Goal: Information Seeking & Learning: Learn about a topic

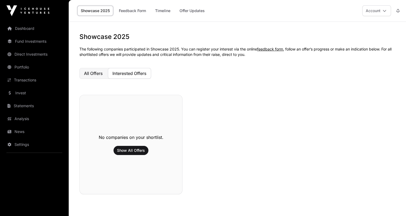
click at [95, 74] on span "All Offers" at bounding box center [93, 73] width 19 height 5
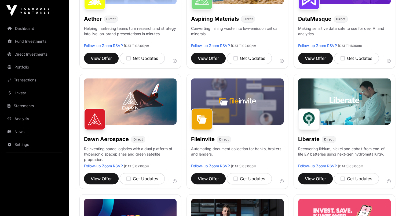
scroll to position [141, 0]
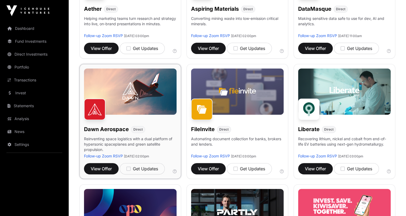
click at [126, 105] on img at bounding box center [130, 91] width 93 height 46
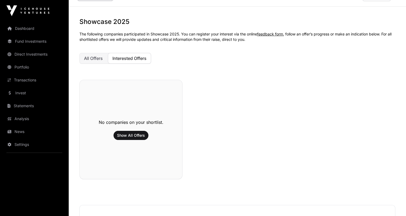
scroll to position [12, 0]
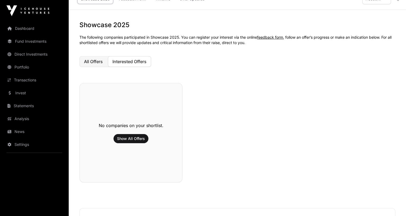
click at [95, 63] on span "All Offers" at bounding box center [93, 61] width 19 height 5
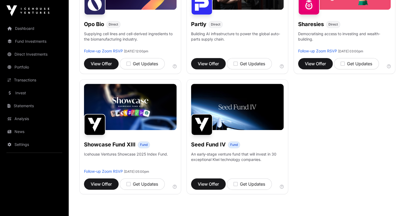
scroll to position [379, 0]
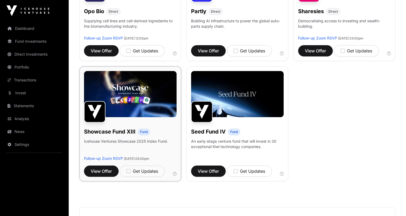
click at [98, 176] on div "Showcase Fund XIII Fund Icehouse Ventures Showcase 2025 Index Fund. Follow-up Z…" at bounding box center [131, 123] width 102 height 115
click at [99, 174] on button "View Offer" at bounding box center [101, 170] width 35 height 11
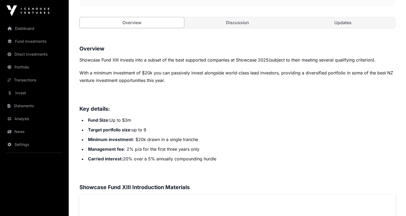
scroll to position [185, 0]
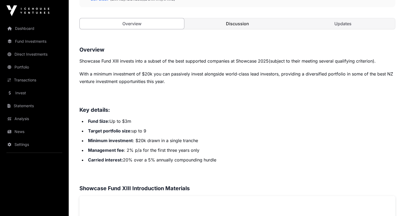
click at [240, 25] on link "Discussion" at bounding box center [237, 23] width 104 height 11
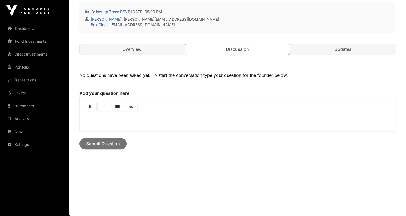
scroll to position [158, 0]
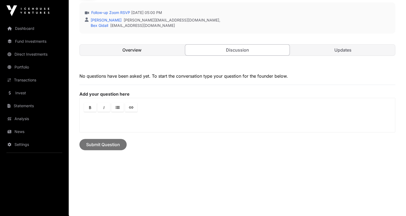
click at [144, 48] on link "Overview" at bounding box center [132, 50] width 104 height 11
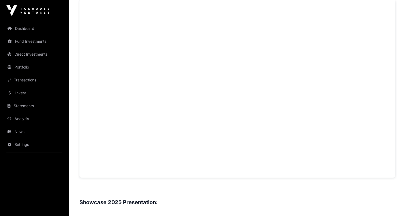
scroll to position [383, 0]
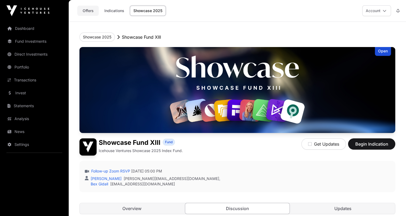
click at [89, 12] on link "Offers" at bounding box center [87, 11] width 21 height 10
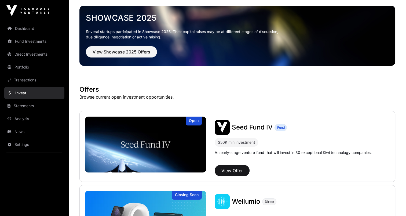
scroll to position [22, 0]
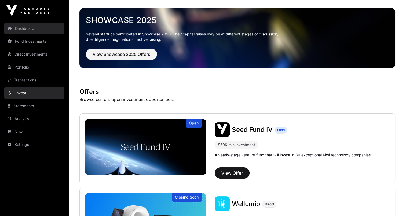
click at [26, 30] on link "Dashboard" at bounding box center [34, 29] width 60 height 12
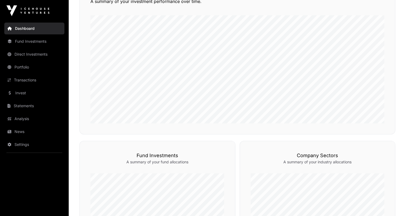
scroll to position [147, 0]
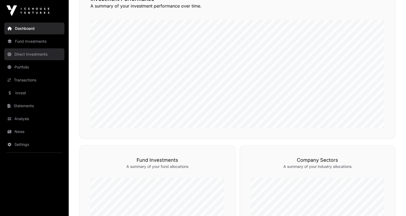
click at [39, 56] on link "Direct Investments" at bounding box center [34, 54] width 60 height 12
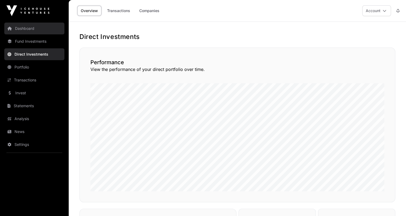
click at [26, 30] on link "Dashboard" at bounding box center [34, 29] width 60 height 12
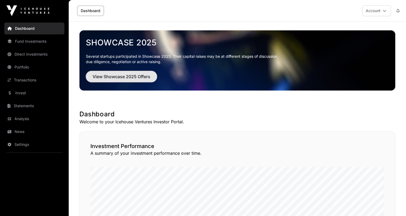
click at [138, 76] on span "View Showcase 2025 Offers" at bounding box center [122, 76] width 58 height 6
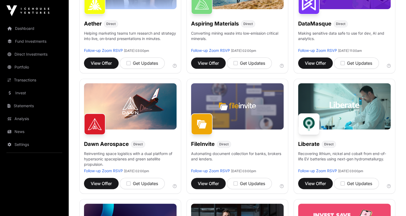
scroll to position [135, 0]
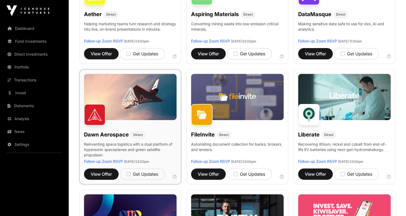
click at [132, 92] on img at bounding box center [130, 97] width 93 height 46
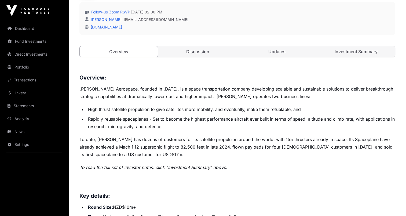
scroll to position [174, 0]
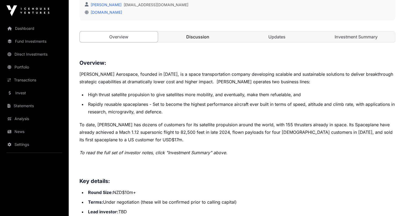
click at [208, 35] on link "Discussion" at bounding box center [198, 36] width 78 height 11
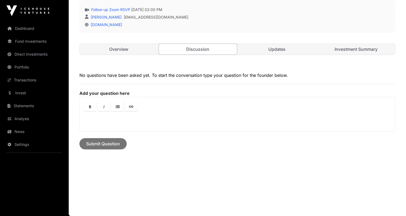
scroll to position [161, 0]
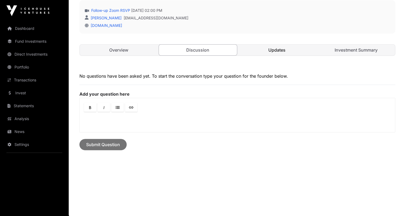
click at [269, 52] on link "Updates" at bounding box center [277, 50] width 78 height 11
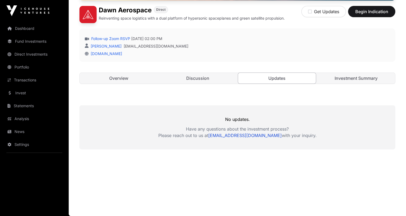
scroll to position [132, 0]
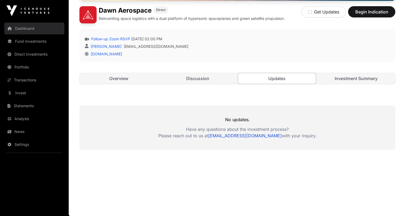
click at [22, 27] on link "Dashboard" at bounding box center [34, 29] width 60 height 12
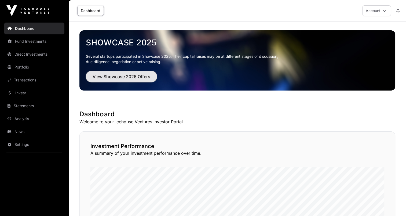
click at [118, 74] on span "View Showcase 2025 Offers" at bounding box center [122, 76] width 58 height 6
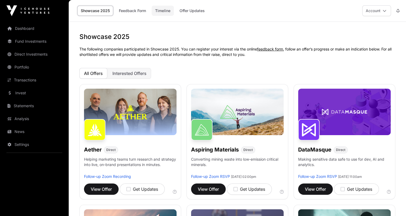
click at [161, 13] on link "Timeline" at bounding box center [163, 11] width 22 height 10
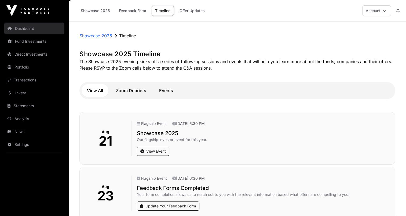
click at [23, 27] on link "Dashboard" at bounding box center [34, 29] width 60 height 12
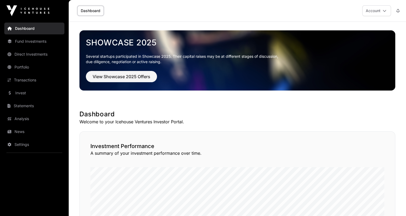
click at [242, 132] on div "Investment Performance A summary of your investment performance over time." at bounding box center [238, 208] width 316 height 155
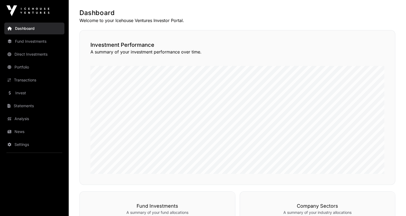
scroll to position [100, 0]
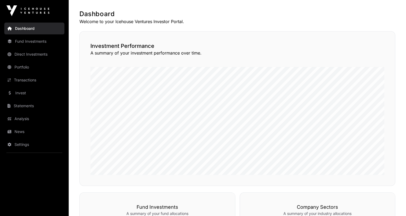
click at [24, 33] on link "Dashboard" at bounding box center [34, 29] width 60 height 12
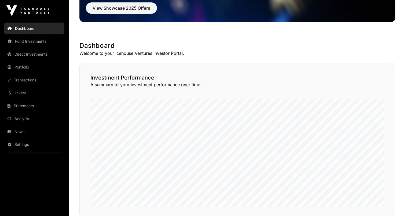
scroll to position [0, 0]
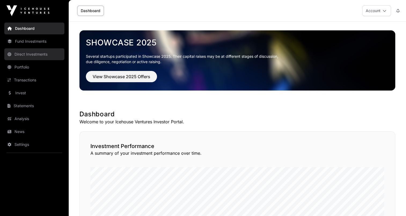
click at [44, 55] on link "Direct Investments" at bounding box center [34, 54] width 60 height 12
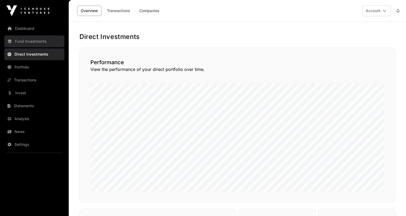
click at [29, 41] on link "Fund Investments" at bounding box center [34, 41] width 60 height 12
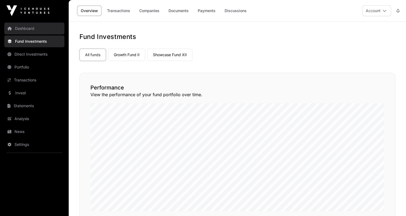
click at [30, 29] on link "Dashboard" at bounding box center [34, 29] width 60 height 12
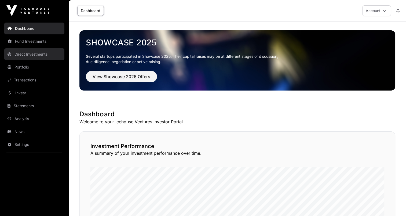
click at [29, 53] on link "Direct Investments" at bounding box center [34, 54] width 60 height 12
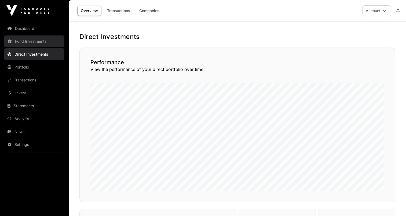
click at [40, 41] on link "Fund Investments" at bounding box center [34, 41] width 60 height 12
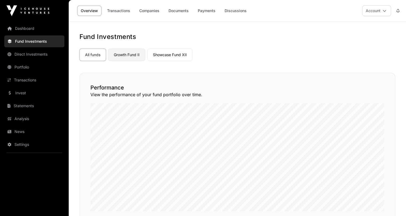
click at [131, 53] on link "Growth Fund II" at bounding box center [126, 55] width 37 height 12
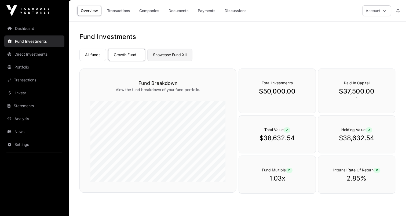
click at [170, 52] on link "Showcase Fund XII" at bounding box center [169, 55] width 45 height 12
click at [129, 53] on link "Growth Fund II" at bounding box center [126, 55] width 37 height 12
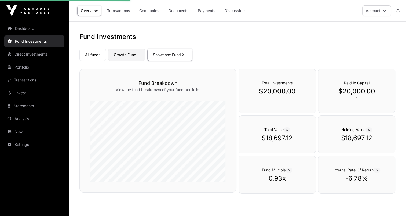
click at [129, 53] on link "Growth Fund II" at bounding box center [126, 55] width 37 height 12
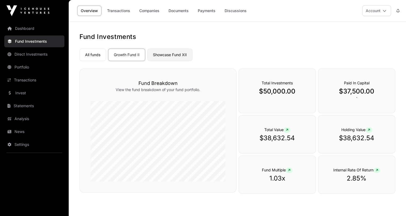
click at [179, 58] on link "Showcase Fund XII" at bounding box center [169, 55] width 45 height 12
click at [123, 57] on link "Growth Fund II" at bounding box center [126, 55] width 37 height 12
click at [171, 57] on link "Showcase Fund XII" at bounding box center [169, 55] width 45 height 12
click at [130, 57] on link "Growth Fund II" at bounding box center [126, 55] width 37 height 12
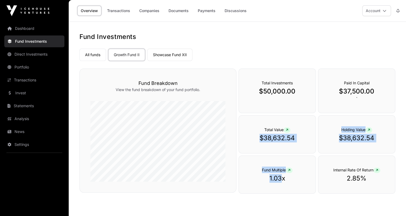
drag, startPoint x: 289, startPoint y: 131, endPoint x: 283, endPoint y: 182, distance: 50.9
click at [283, 182] on div "Total Investments $50,000.00 Paid In Capital $37,500.00 ` Total Value $38,632.5…" at bounding box center [317, 131] width 157 height 126
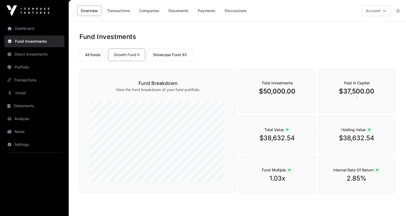
drag, startPoint x: 283, startPoint y: 182, endPoint x: 309, endPoint y: 183, distance: 26.1
click at [309, 183] on div "Fund Multiple 1.03x" at bounding box center [277, 175] width 77 height 38
click at [149, 13] on link "Companies" at bounding box center [149, 11] width 27 height 10
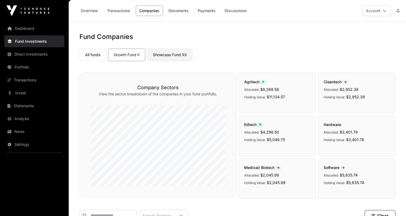
click at [170, 54] on link "Showcase Fund XII" at bounding box center [169, 55] width 45 height 12
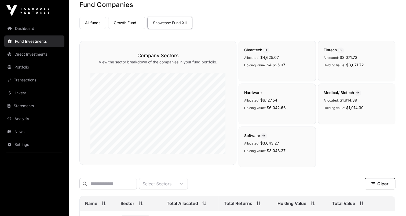
scroll to position [13, 0]
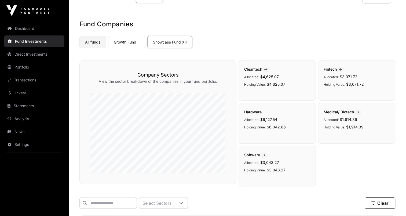
click at [95, 44] on link "All funds" at bounding box center [93, 42] width 27 height 12
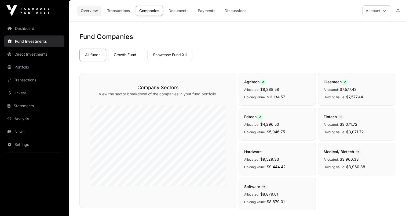
click at [90, 12] on link "Overview" at bounding box center [89, 11] width 24 height 10
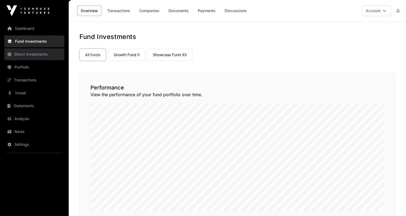
click at [33, 53] on link "Direct Investments" at bounding box center [34, 54] width 60 height 12
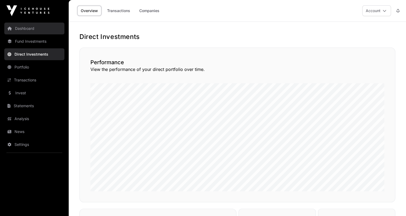
click at [28, 30] on link "Dashboard" at bounding box center [34, 29] width 60 height 12
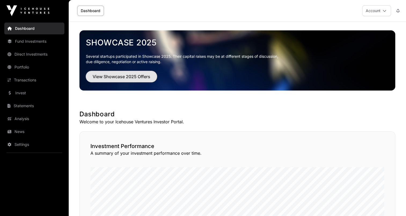
click at [108, 80] on button "View Showcase 2025 Offers" at bounding box center [121, 76] width 71 height 11
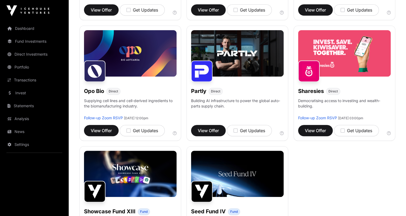
scroll to position [383, 0]
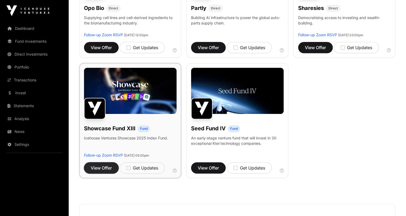
click at [102, 168] on span "View Offer" at bounding box center [101, 168] width 21 height 6
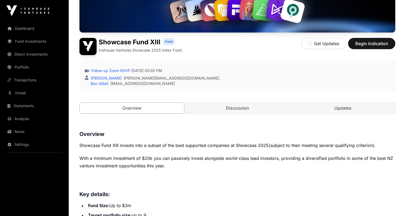
scroll to position [95, 0]
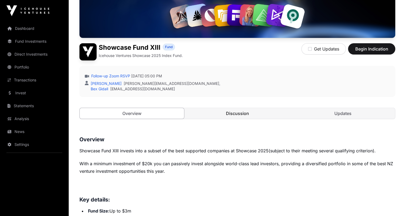
click at [228, 116] on link "Discussion" at bounding box center [237, 113] width 104 height 11
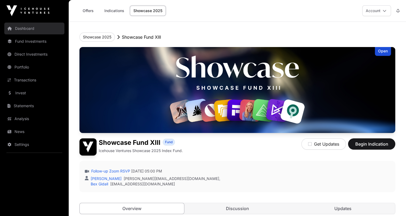
click at [30, 30] on link "Dashboard" at bounding box center [34, 29] width 60 height 12
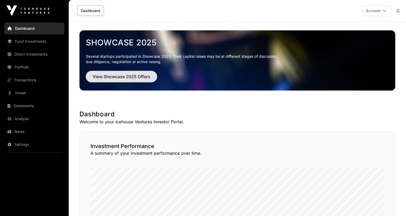
click at [121, 76] on span "View Showcase 2025 Offers" at bounding box center [122, 76] width 58 height 6
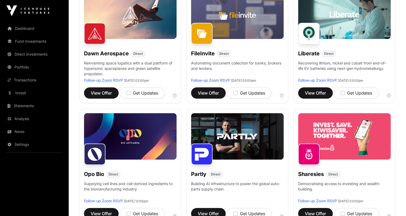
scroll to position [213, 0]
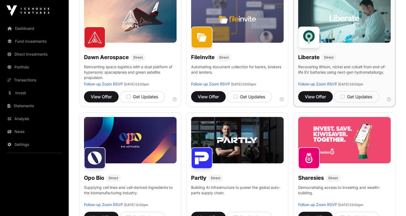
click at [338, 30] on img at bounding box center [344, 20] width 93 height 46
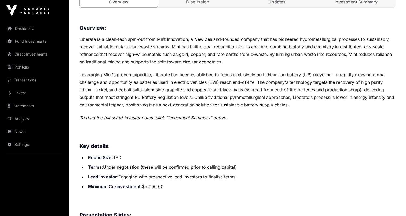
scroll to position [207, 0]
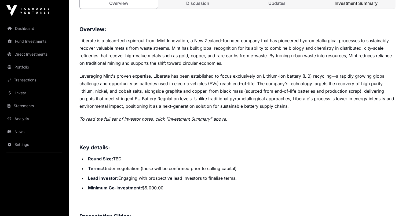
click at [356, 6] on link "Investment Summary" at bounding box center [356, 3] width 78 height 11
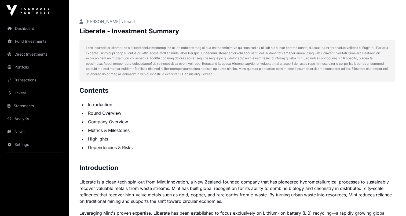
scroll to position [201, 0]
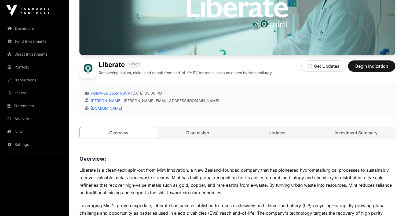
scroll to position [74, 0]
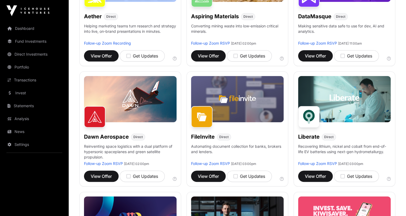
scroll to position [135, 0]
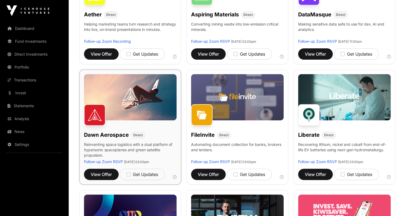
click at [120, 148] on p "Reinventing space logistics with a dual platform of hypersonic spaceplanes and …" at bounding box center [130, 150] width 93 height 17
click at [124, 109] on img at bounding box center [130, 97] width 93 height 46
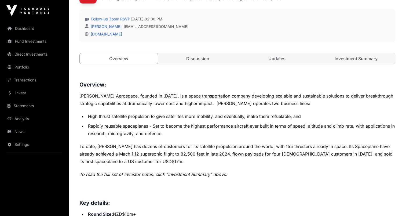
scroll to position [154, 0]
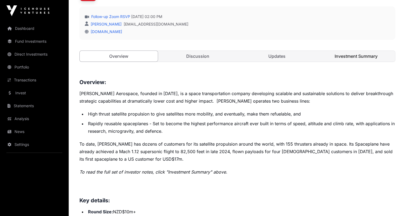
click at [365, 57] on link "Investment Summary" at bounding box center [356, 56] width 78 height 11
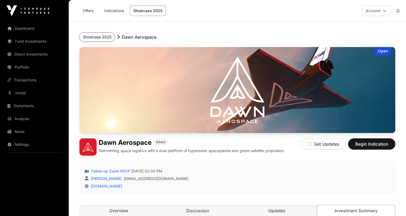
click at [97, 36] on button "Showcase 2025" at bounding box center [97, 37] width 35 height 9
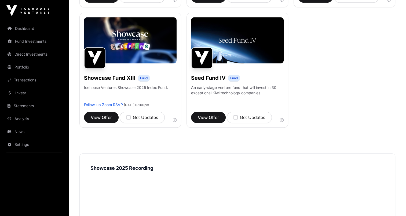
scroll to position [425, 0]
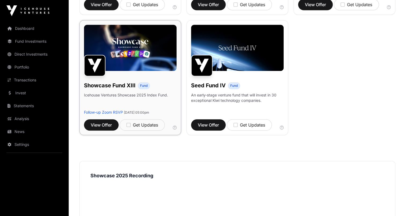
click at [130, 63] on img at bounding box center [130, 48] width 93 height 46
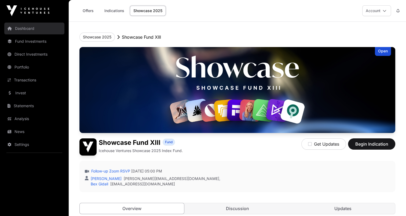
click at [22, 27] on link "Dashboard" at bounding box center [34, 29] width 60 height 12
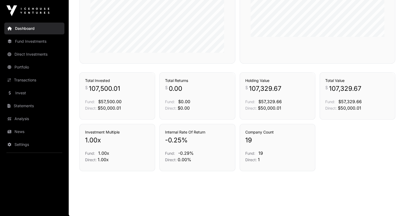
scroll to position [338, 0]
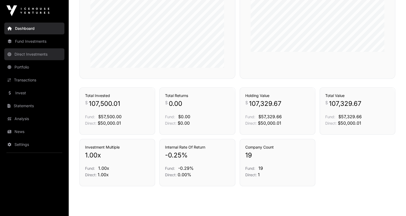
click at [34, 57] on link "Direct Investments" at bounding box center [34, 54] width 60 height 12
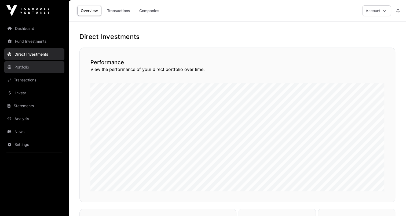
click at [29, 69] on link "Portfolio" at bounding box center [34, 67] width 60 height 12
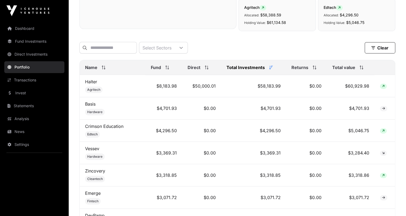
scroll to position [193, 0]
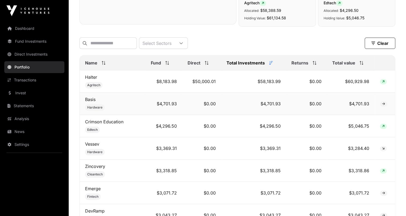
click at [385, 105] on icon at bounding box center [384, 103] width 3 height 3
click at [381, 105] on span at bounding box center [383, 103] width 7 height 5
click at [90, 102] on link "Basis" at bounding box center [90, 99] width 10 height 5
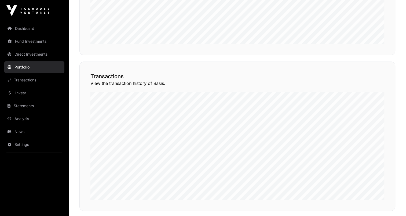
scroll to position [398, 0]
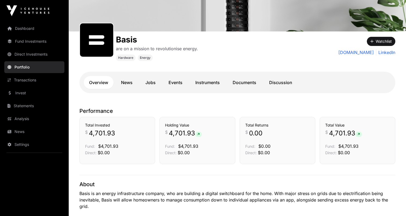
scroll to position [54, 0]
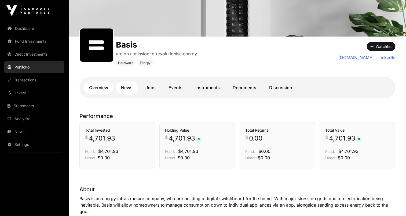
click at [126, 89] on link "News" at bounding box center [127, 87] width 22 height 13
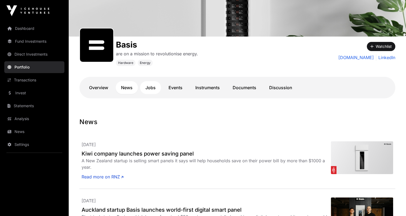
click at [154, 89] on link "Jobs" at bounding box center [150, 87] width 21 height 13
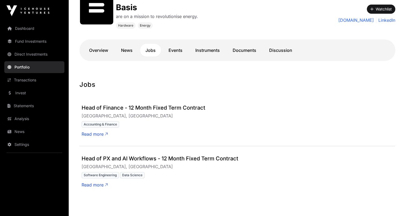
scroll to position [97, 0]
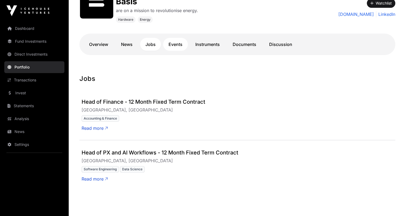
click at [173, 46] on link "Events" at bounding box center [175, 44] width 25 height 13
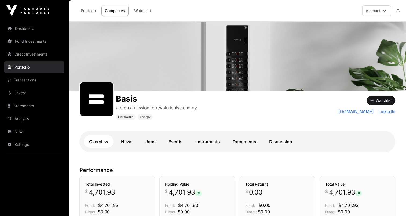
scroll to position [54, 0]
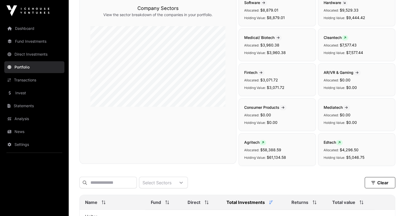
scroll to position [193, 0]
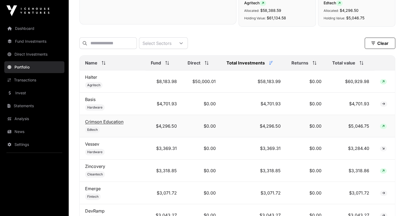
click at [114, 123] on link "Crimson Education" at bounding box center [104, 121] width 38 height 5
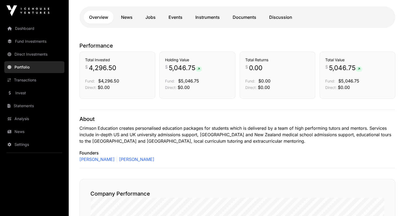
scroll to position [101, 0]
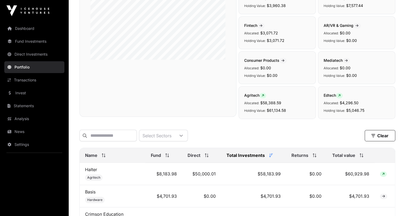
scroll to position [193, 0]
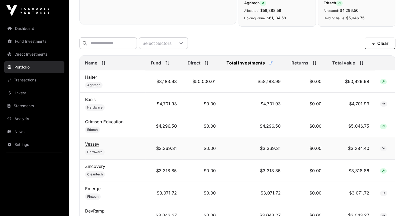
click at [93, 147] on link "Vessev" at bounding box center [92, 143] width 14 height 5
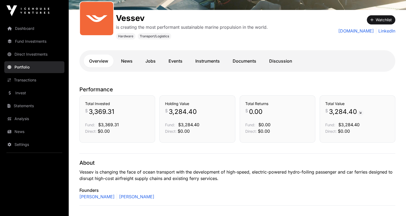
scroll to position [78, 0]
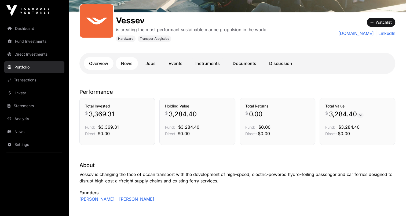
click at [131, 63] on link "News" at bounding box center [127, 63] width 22 height 13
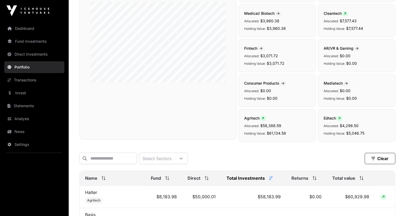
scroll to position [193, 0]
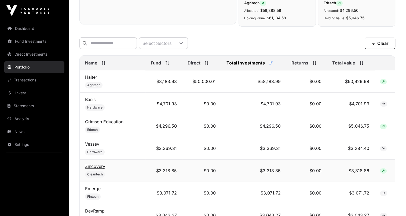
click at [96, 166] on link "Zincovery" at bounding box center [95, 166] width 20 height 5
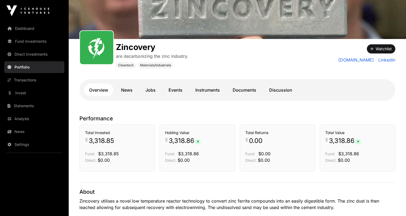
scroll to position [47, 0]
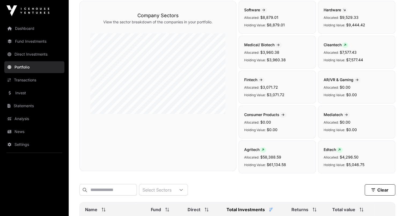
scroll to position [193, 0]
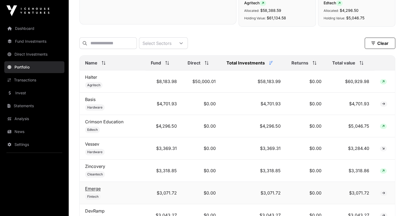
click at [94, 189] on link "Emerge" at bounding box center [93, 188] width 16 height 5
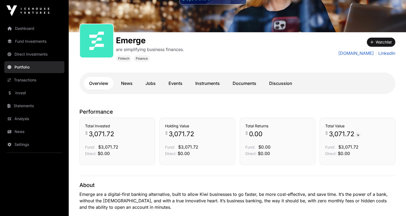
scroll to position [56, 0]
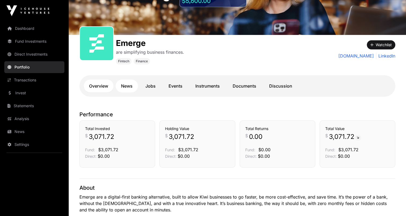
click at [125, 86] on link "News" at bounding box center [127, 86] width 22 height 13
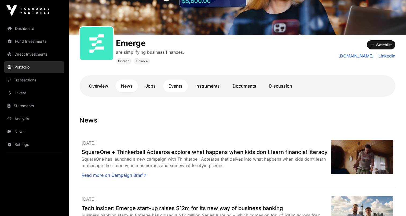
click at [179, 88] on link "Events" at bounding box center [175, 86] width 25 height 13
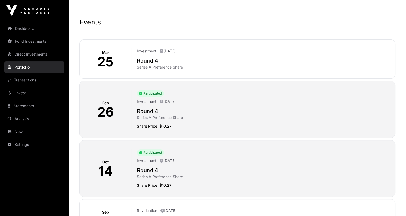
scroll to position [153, 0]
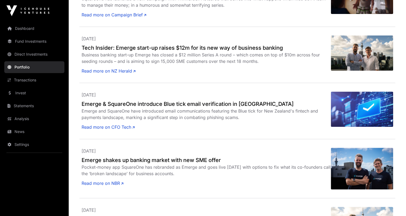
scroll to position [159, 0]
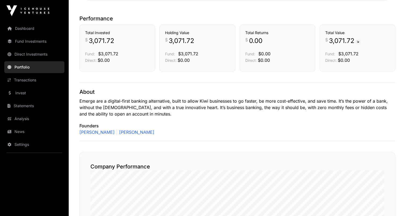
scroll to position [204, 0]
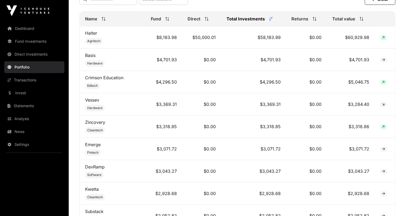
scroll to position [249, 0]
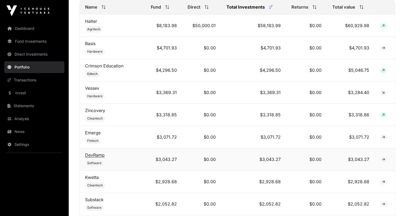
click at [93, 156] on link "DevRamp" at bounding box center [95, 154] width 20 height 5
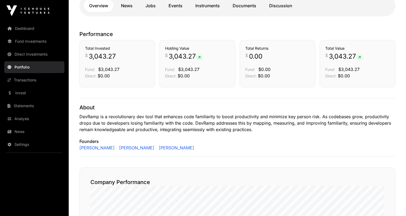
scroll to position [121, 0]
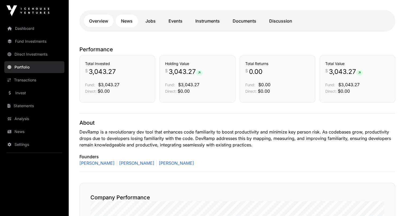
click at [130, 20] on link "News" at bounding box center [127, 21] width 22 height 13
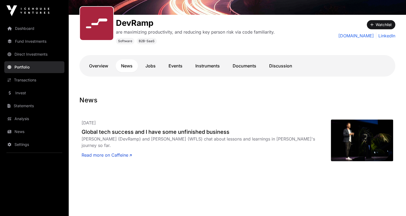
scroll to position [85, 0]
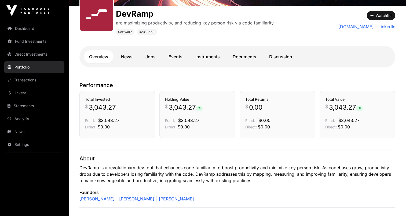
scroll to position [121, 0]
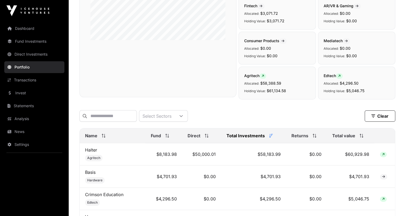
scroll to position [249, 0]
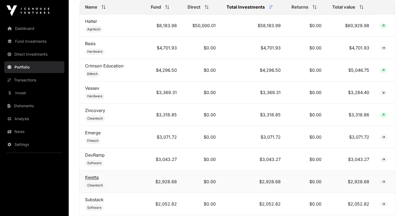
click at [95, 180] on link "Kwetta" at bounding box center [92, 177] width 14 height 5
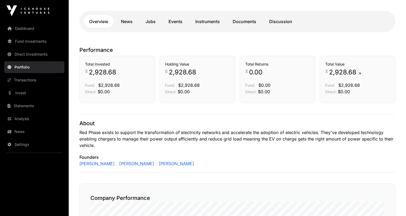
scroll to position [90, 0]
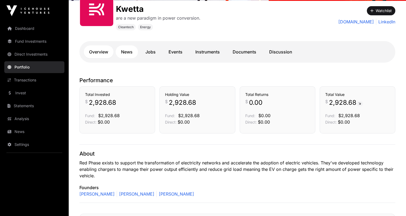
click at [130, 51] on link "News" at bounding box center [127, 51] width 22 height 13
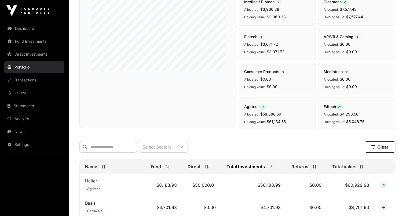
scroll to position [249, 0]
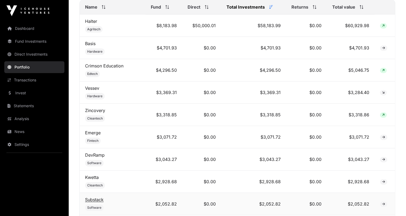
click at [97, 200] on link "Substack" at bounding box center [94, 199] width 19 height 5
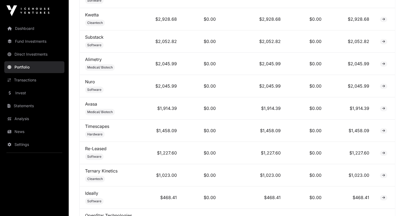
scroll to position [414, 0]
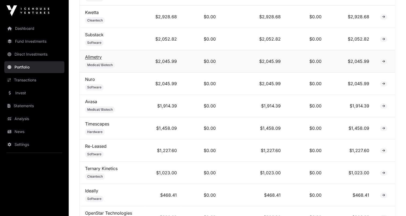
click at [94, 59] on link "Alimetry" at bounding box center [93, 56] width 17 height 5
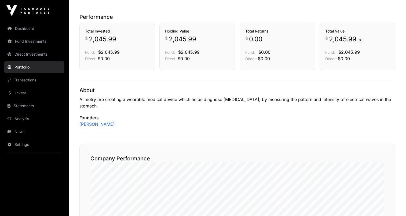
scroll to position [130, 0]
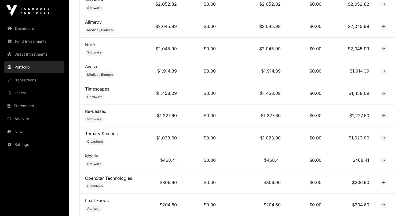
scroll to position [450, 0]
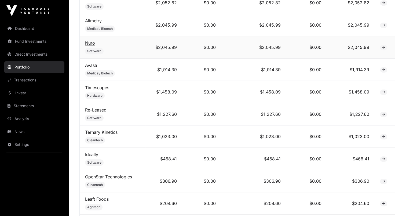
click at [92, 45] on link "Nuro" at bounding box center [90, 42] width 10 height 5
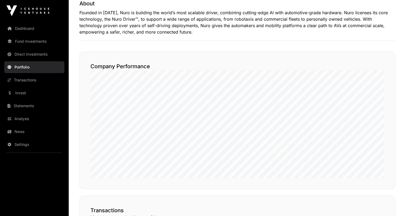
scroll to position [223, 0]
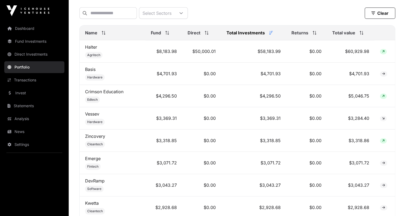
scroll to position [450, 0]
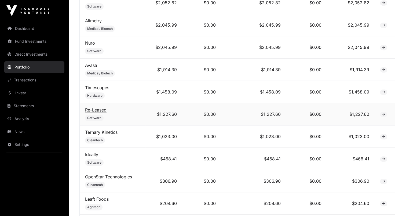
click at [102, 109] on link "Re-Leased" at bounding box center [95, 109] width 21 height 5
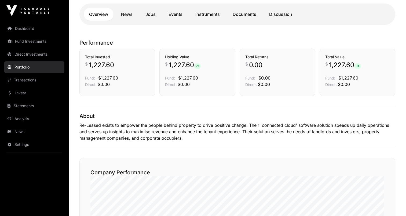
scroll to position [107, 0]
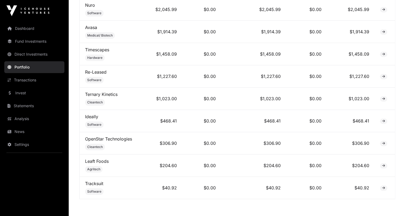
scroll to position [490, 0]
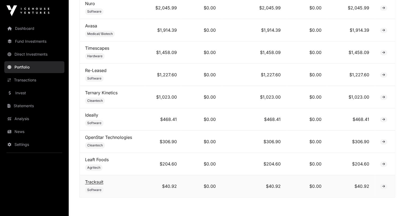
click at [93, 182] on link "Tracksuit" at bounding box center [94, 181] width 18 height 5
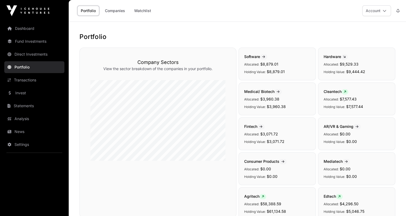
scroll to position [490, 0]
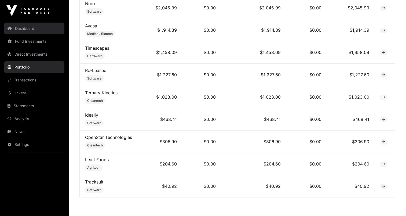
click at [28, 31] on link "Dashboard" at bounding box center [34, 29] width 60 height 12
